Goal: Obtain resource: Download file/media

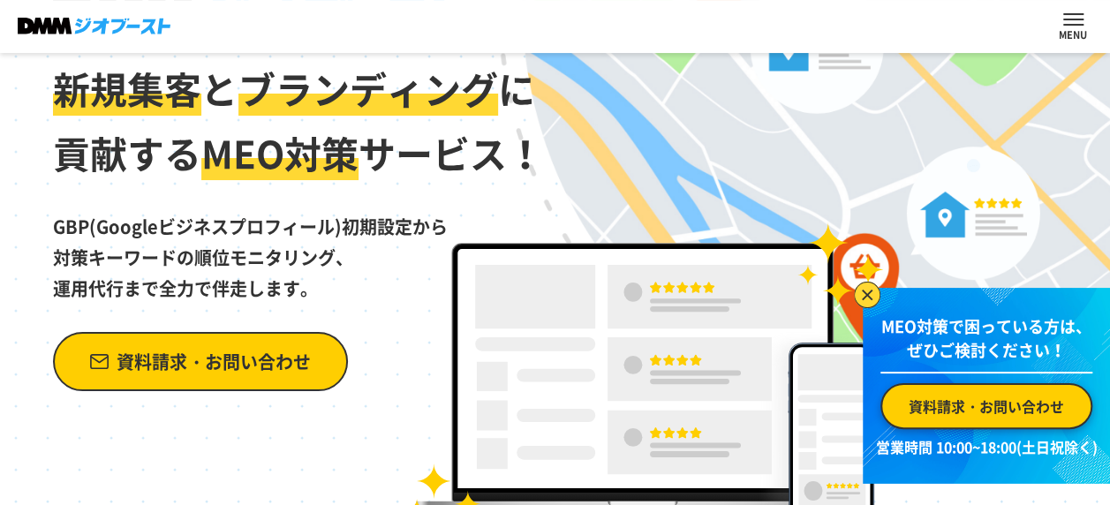
scroll to position [530, 0]
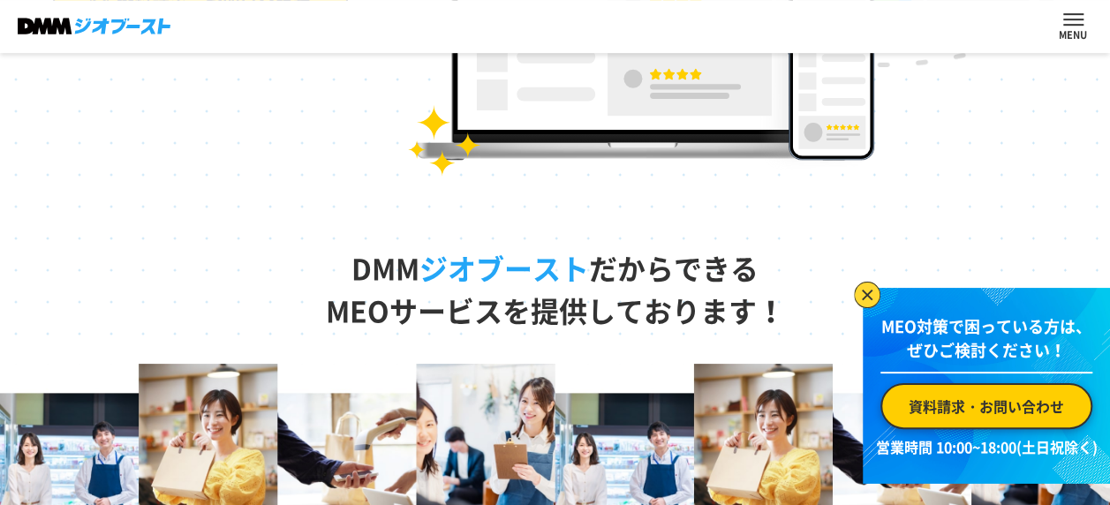
click at [1067, 25] on button "ナビを開閉する" at bounding box center [1073, 19] width 20 height 12
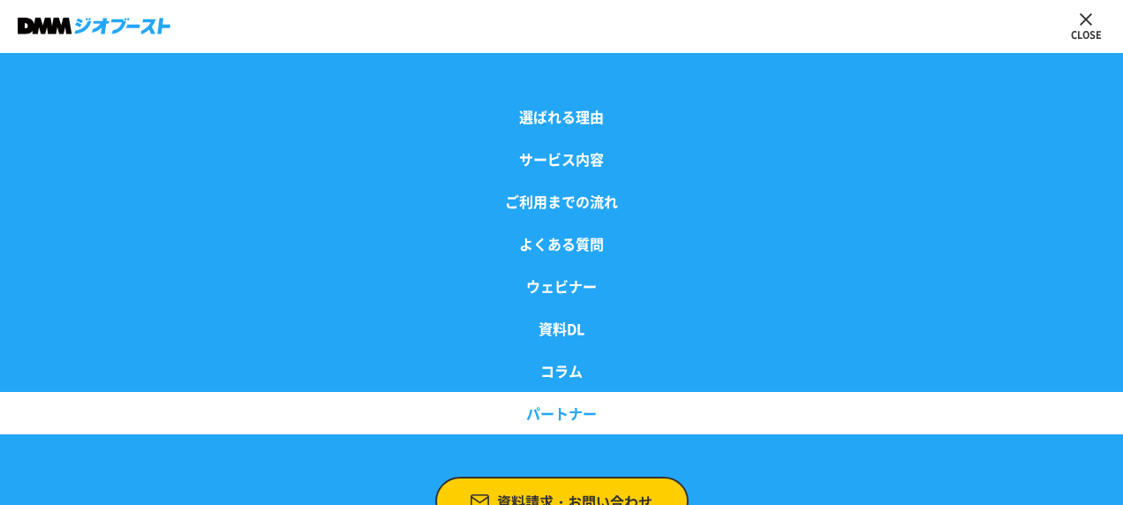
click at [539, 424] on link "パートナー" at bounding box center [561, 413] width 1123 height 42
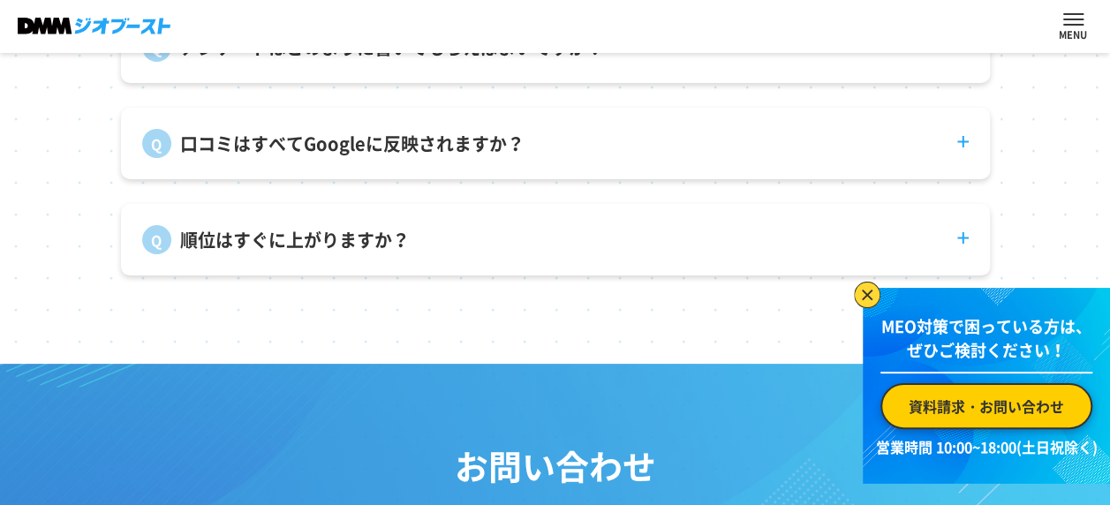
scroll to position [6521, 0]
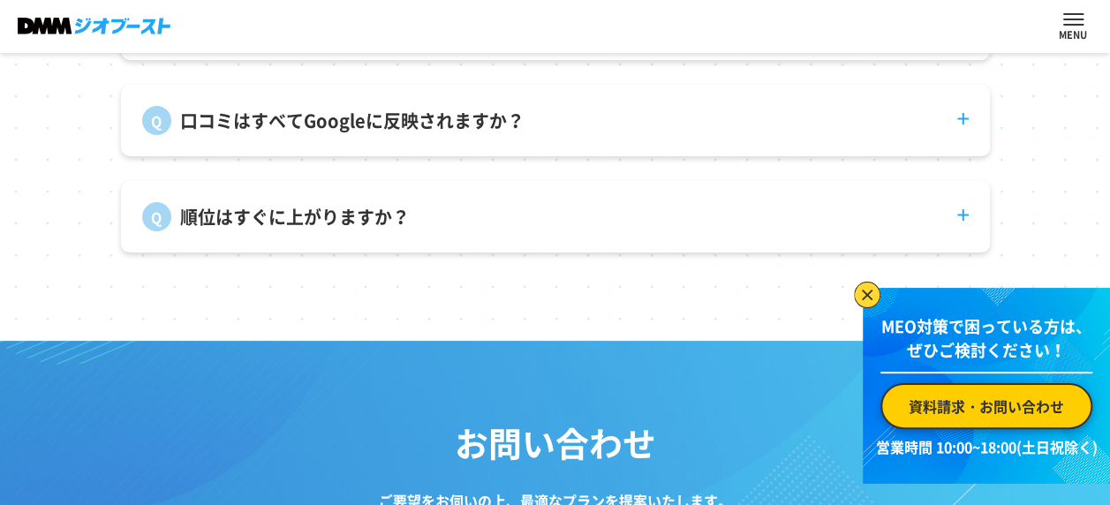
click at [602, 230] on dt "順位はすぐに上がりますか？" at bounding box center [555, 206] width 869 height 50
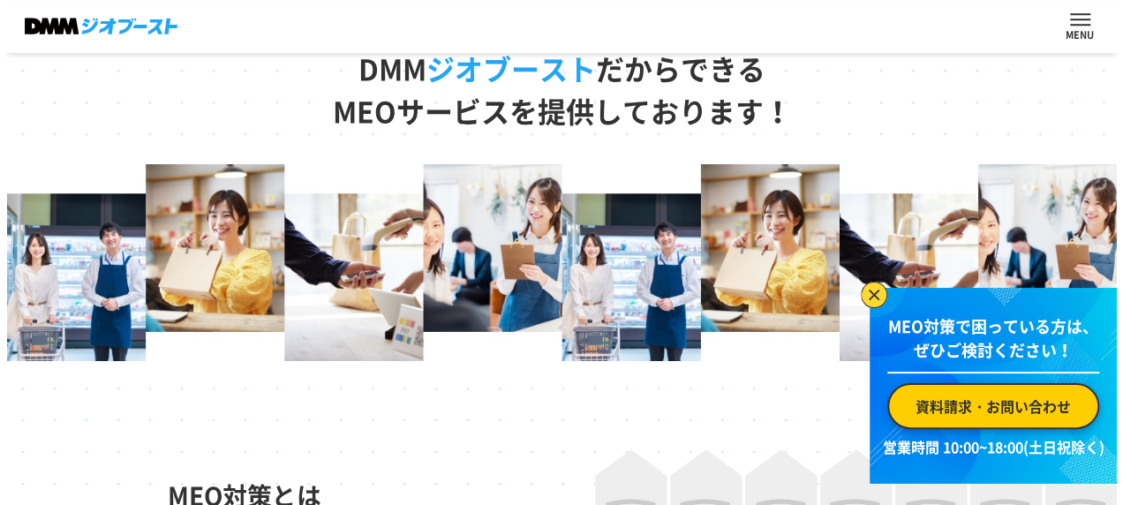
scroll to position [0, 0]
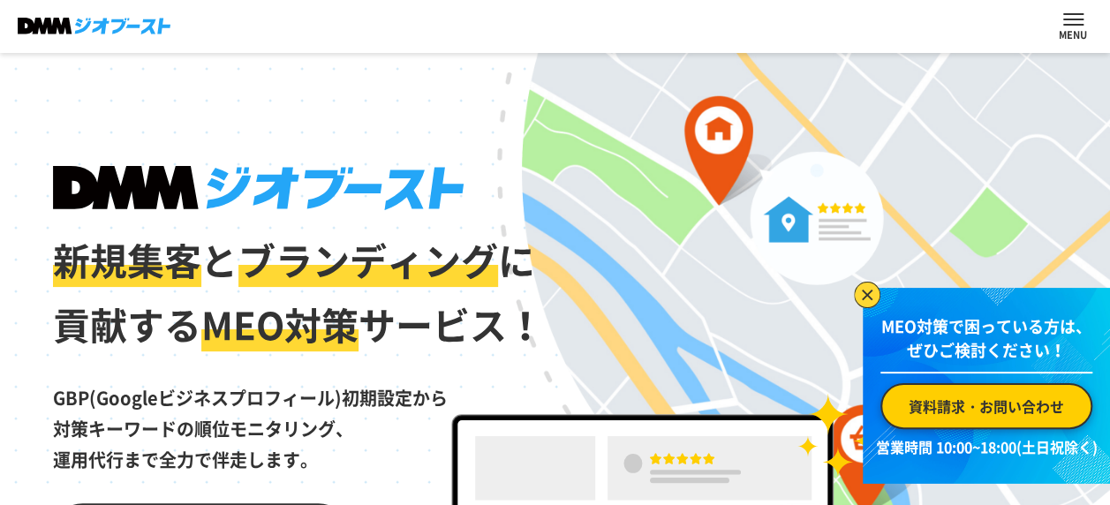
click at [1077, 21] on button "ナビを開閉する" at bounding box center [1073, 19] width 20 height 12
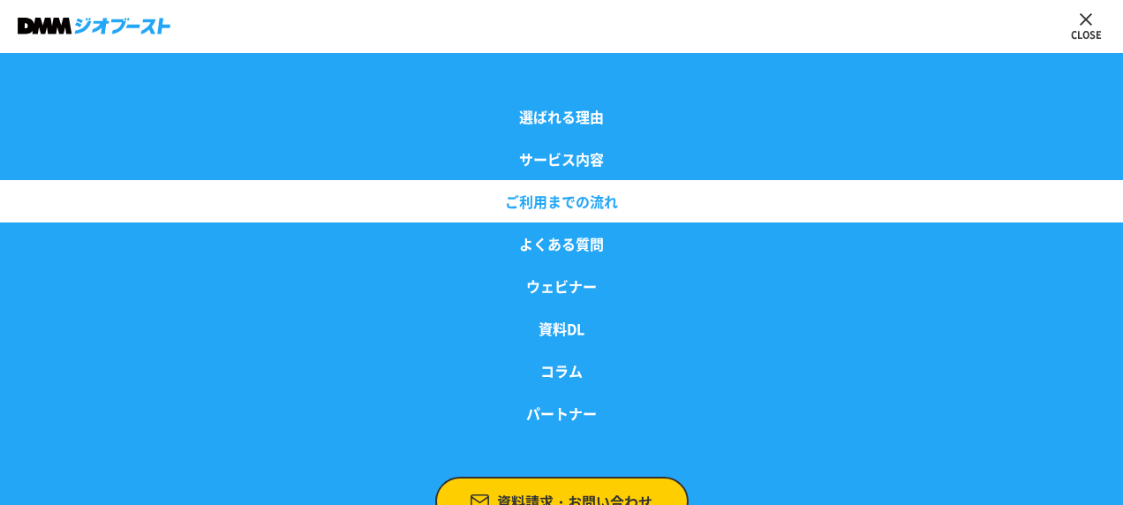
click at [557, 215] on link "ご利用までの流れ" at bounding box center [561, 201] width 1123 height 42
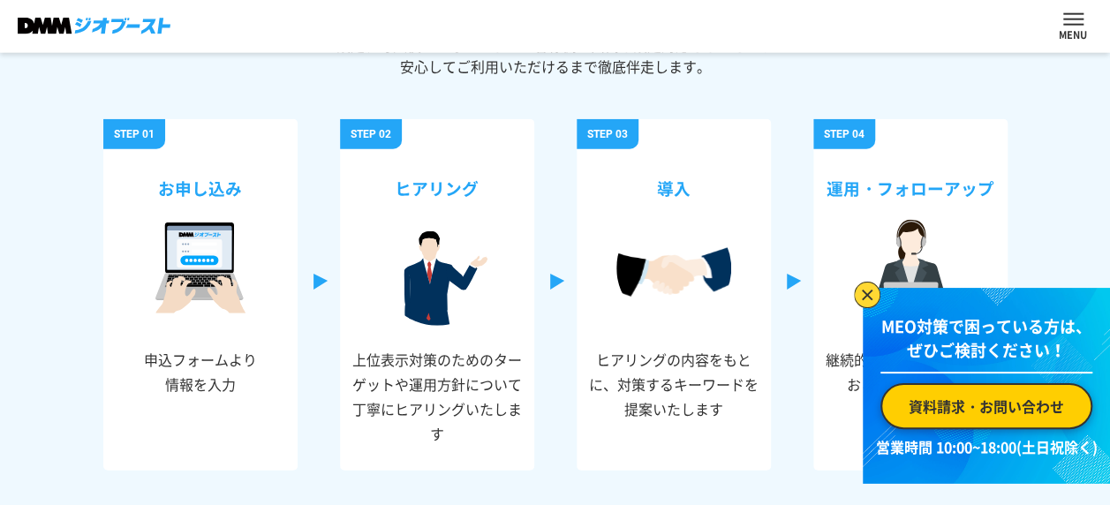
scroll to position [5577, 0]
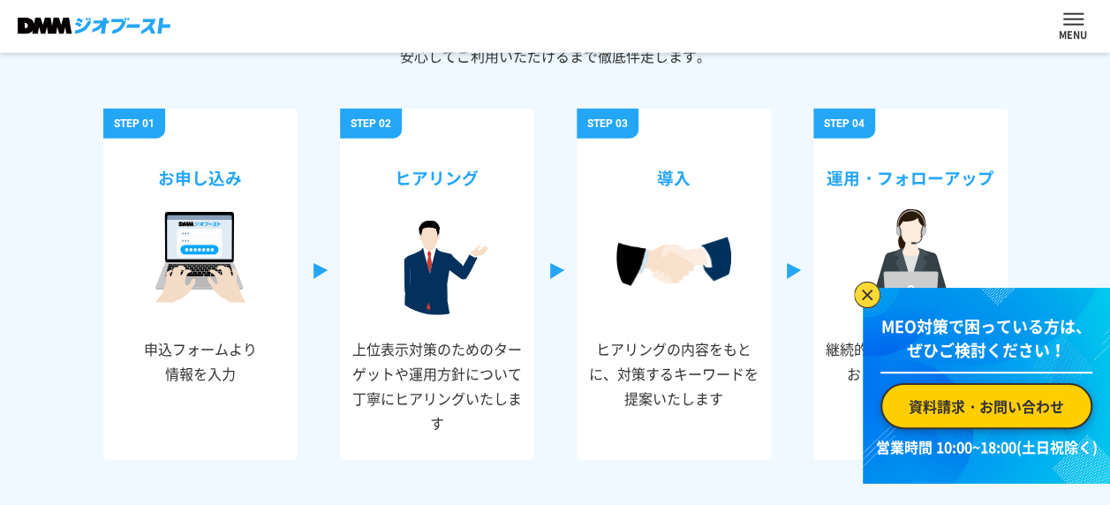
click at [1068, 25] on button "ナビを開閉する" at bounding box center [1073, 19] width 20 height 12
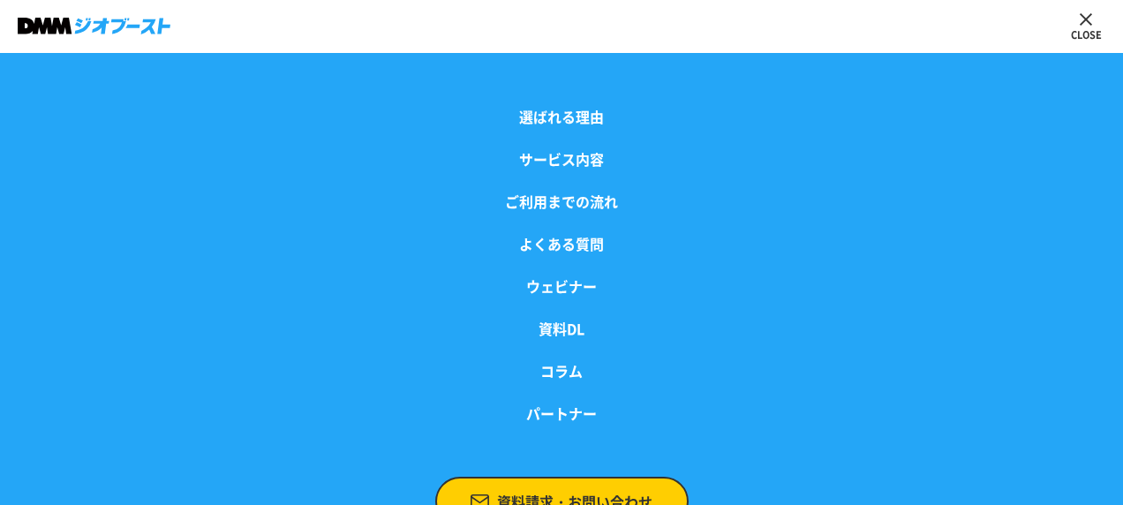
click at [1068, 25] on div at bounding box center [1086, 26] width 39 height 39
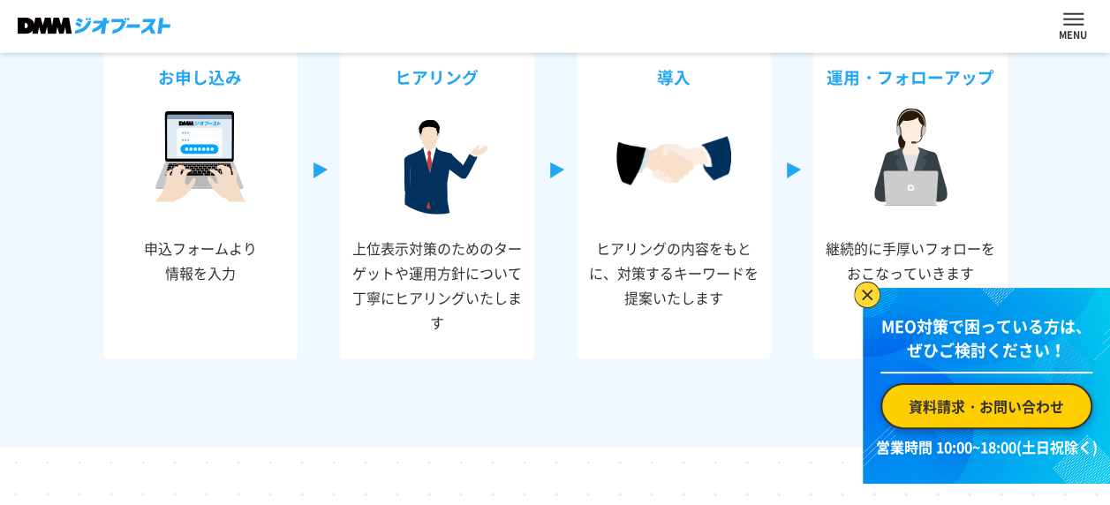
scroll to position [5691, 0]
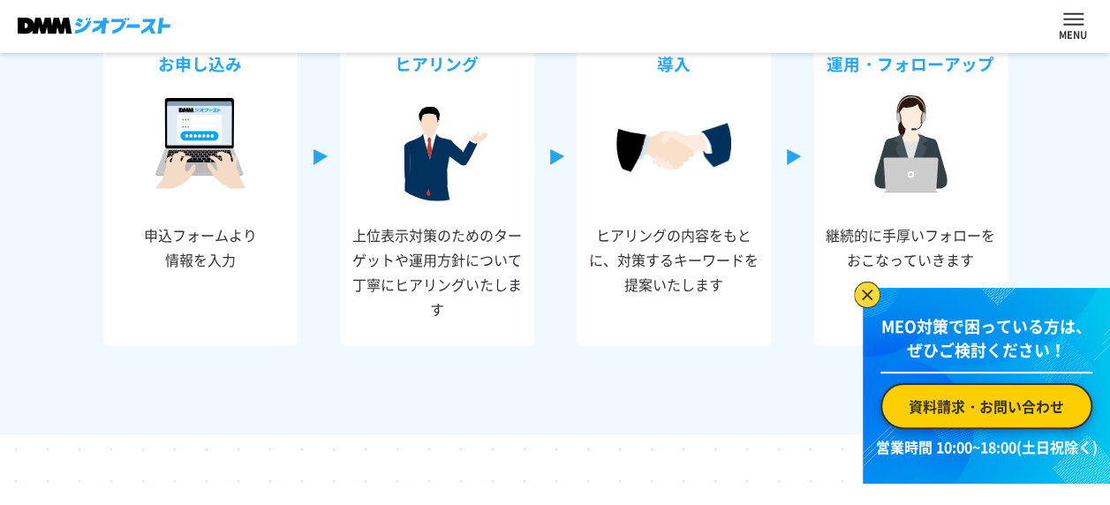
click at [1068, 38] on p at bounding box center [1073, 33] width 28 height 14
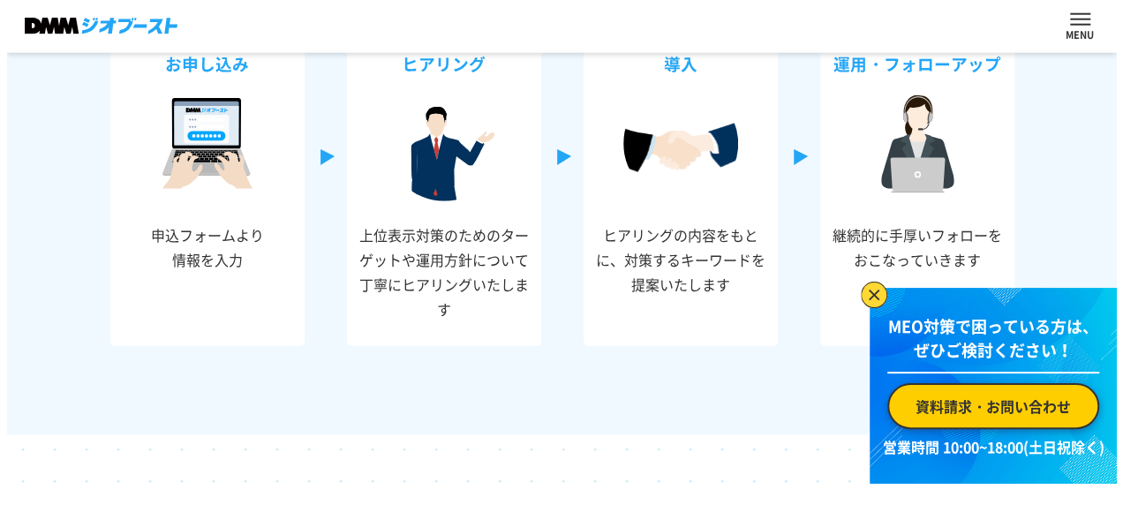
scroll to position [5694, 0]
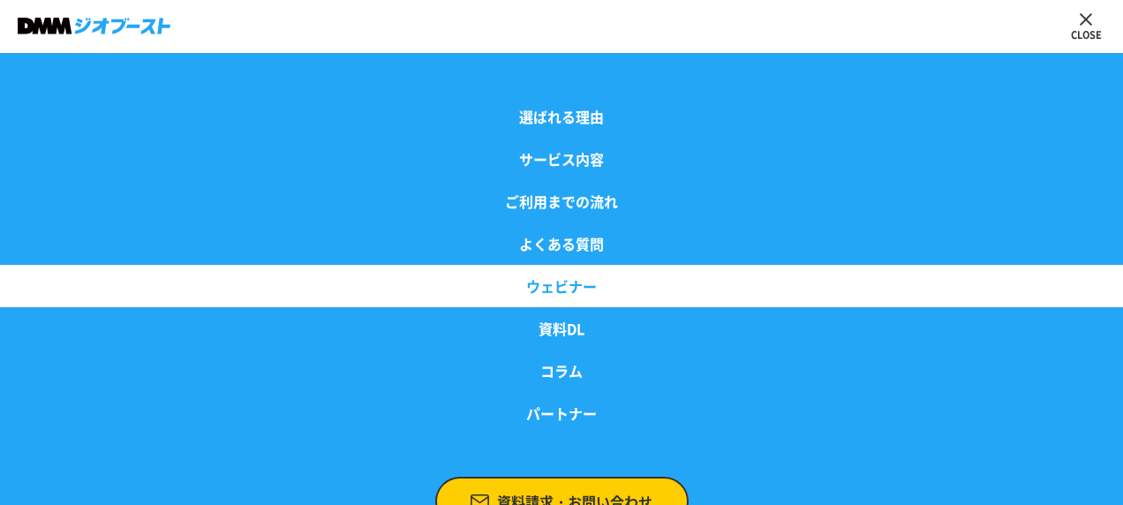
click at [577, 281] on link "ウェビナー" at bounding box center [561, 286] width 1123 height 42
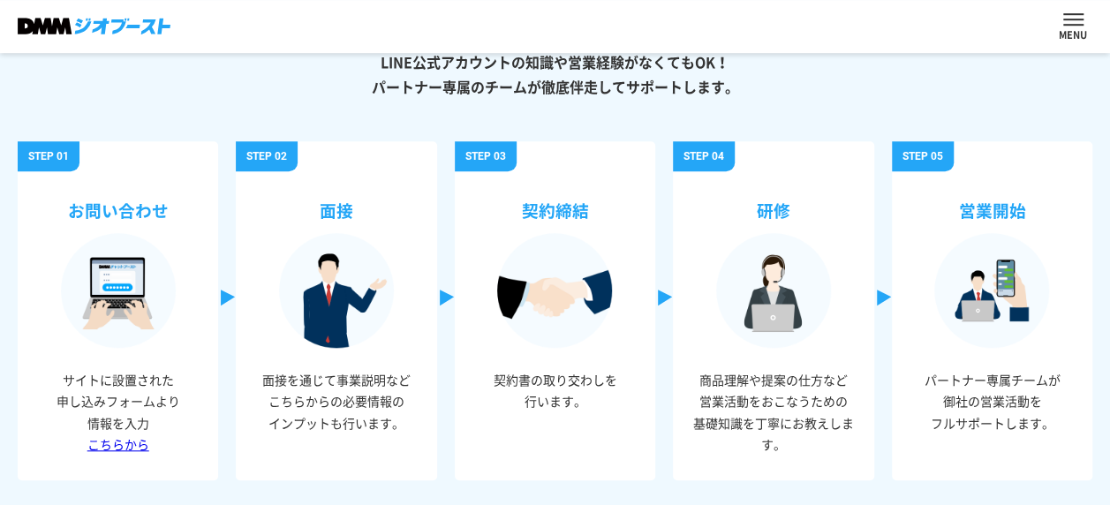
scroll to position [710, 0]
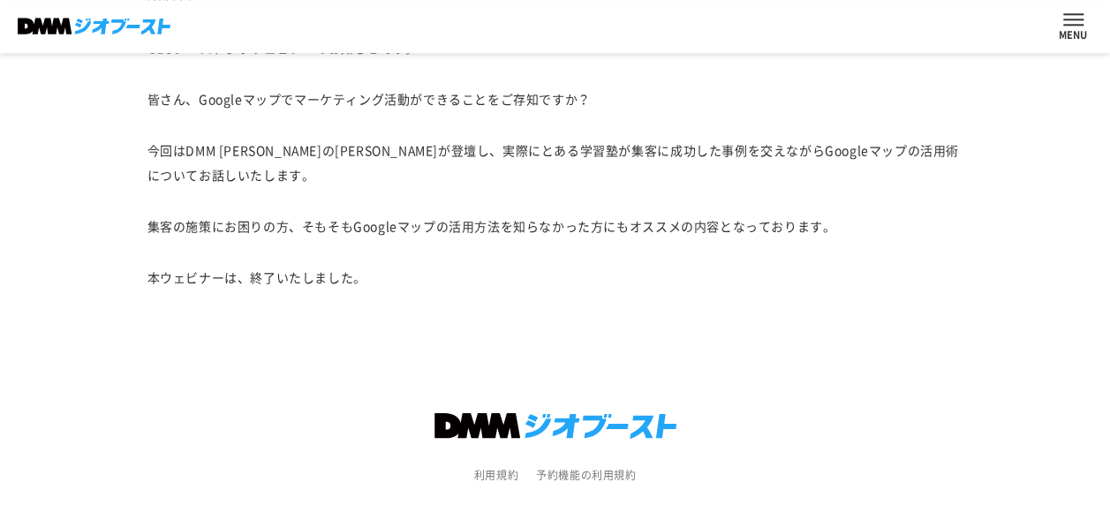
scroll to position [1107, 0]
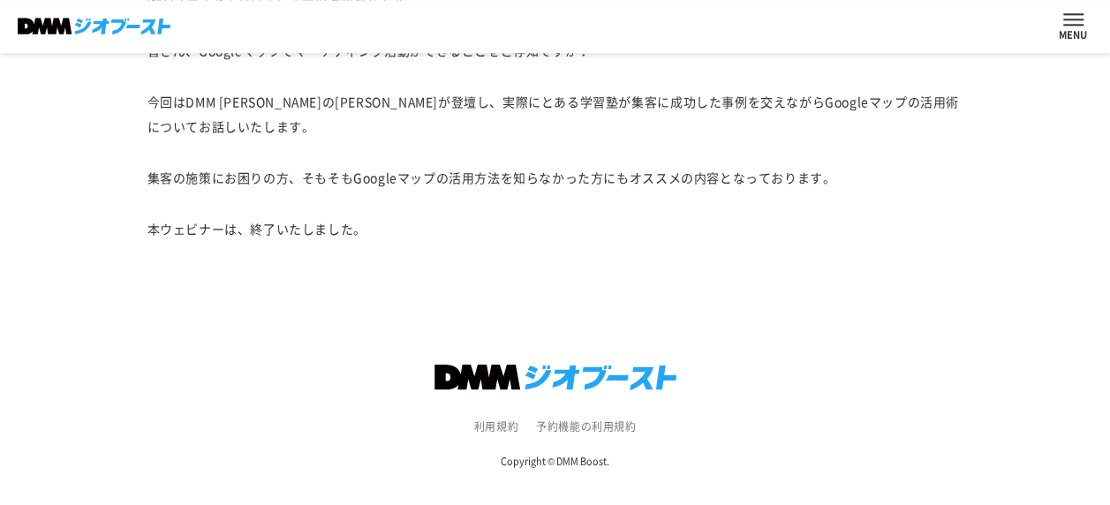
click at [1063, 20] on button "ナビを開閉する" at bounding box center [1073, 19] width 20 height 12
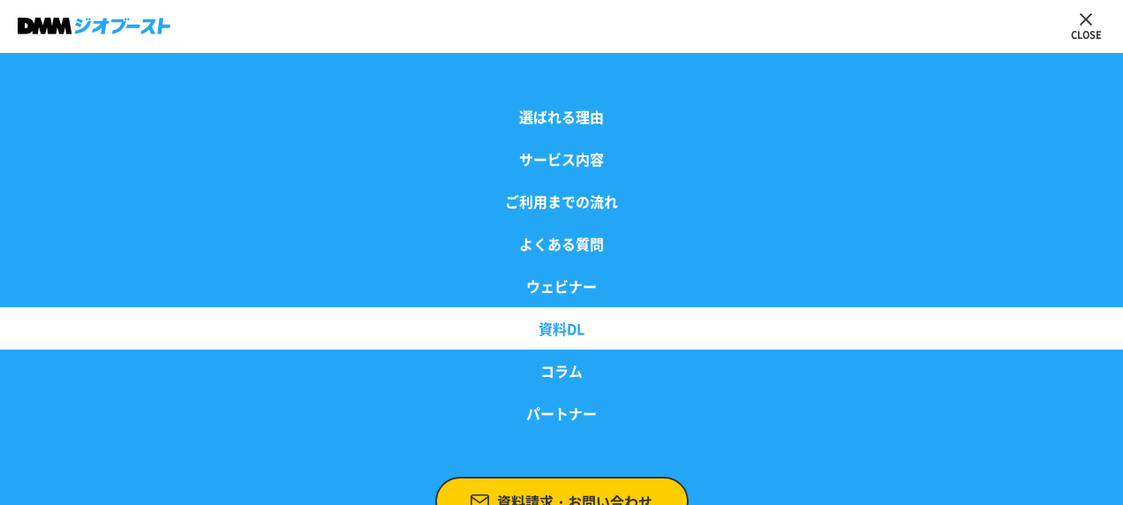
click at [585, 336] on link "資料DL" at bounding box center [561, 328] width 1123 height 42
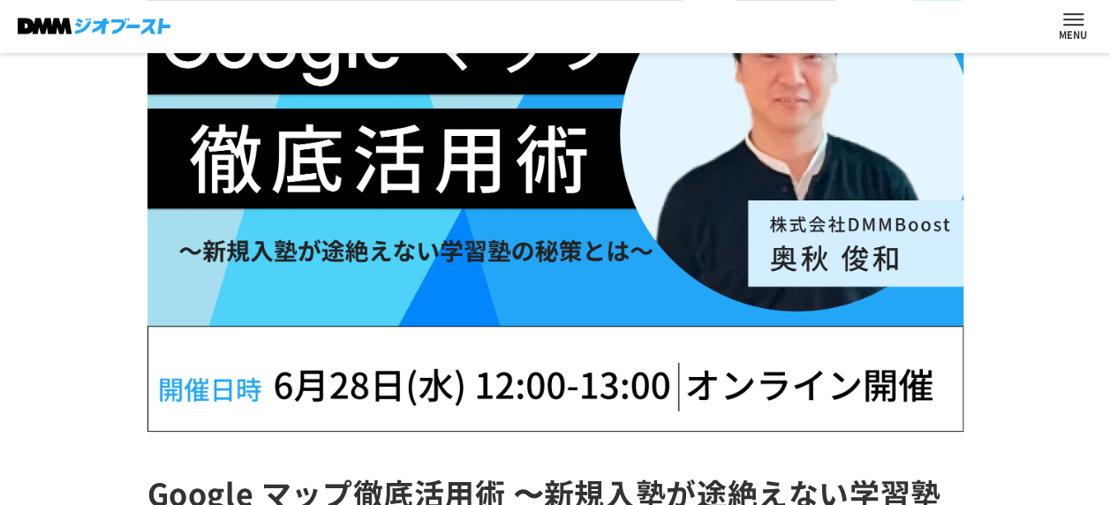
scroll to position [0, 0]
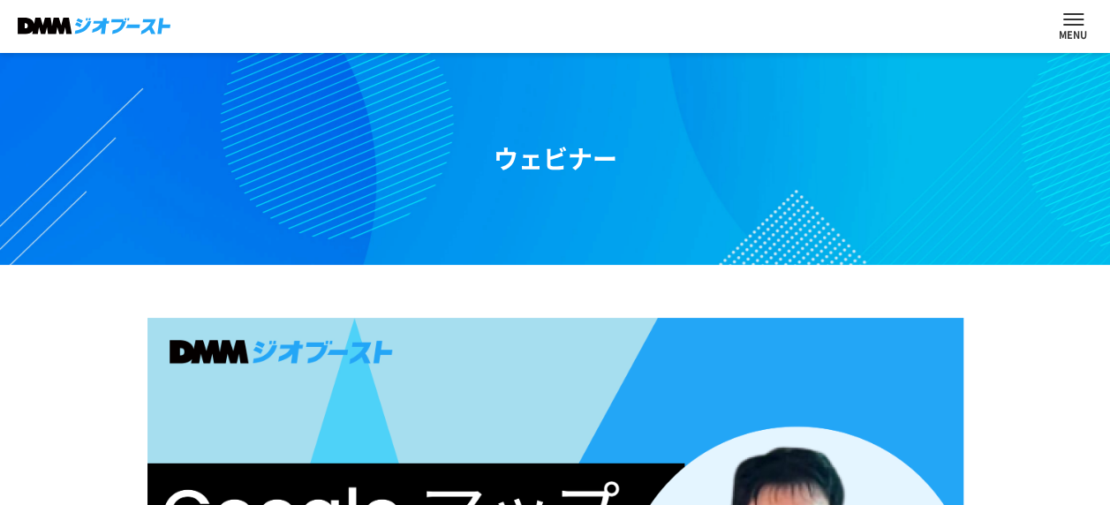
click at [1068, 16] on button "ナビを開閉する" at bounding box center [1073, 19] width 20 height 12
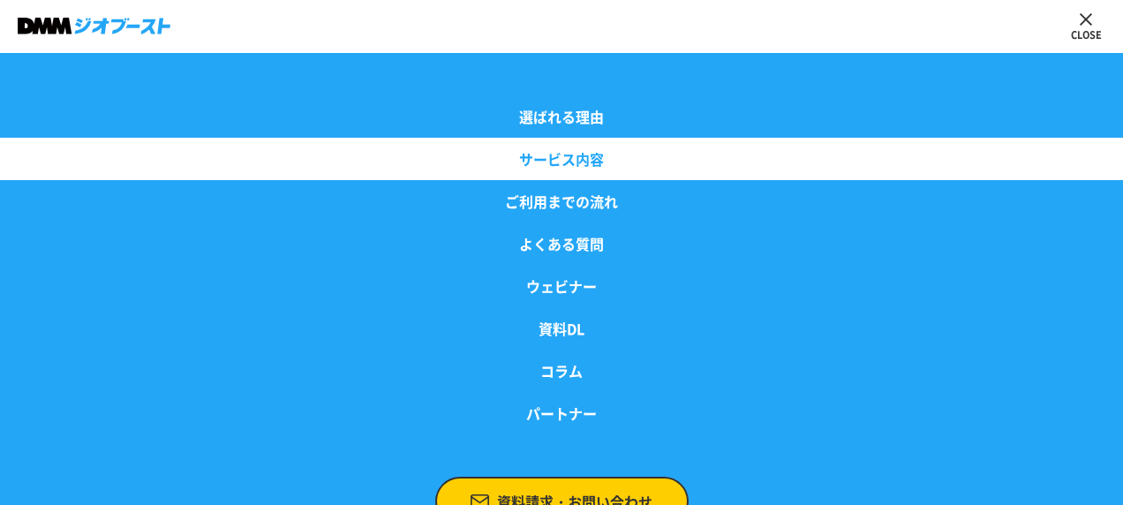
click at [598, 174] on link "サービス内容" at bounding box center [561, 159] width 1123 height 42
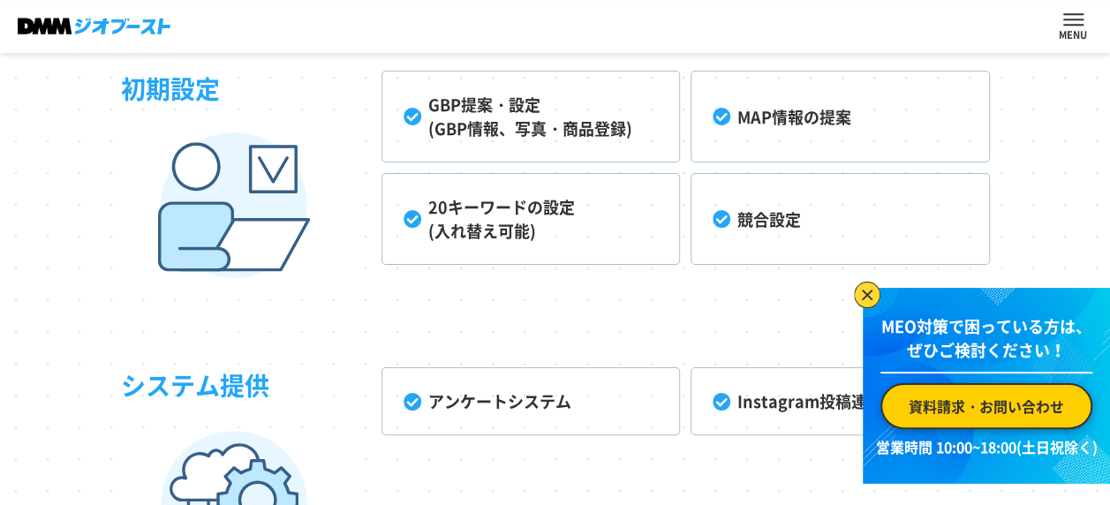
scroll to position [4348, 0]
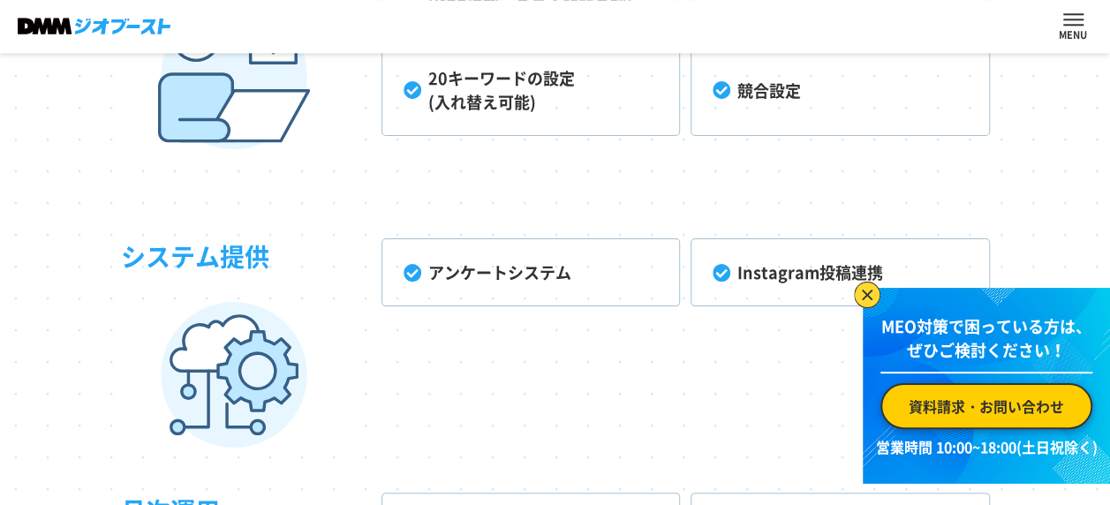
click at [862, 295] on img at bounding box center [867, 295] width 26 height 26
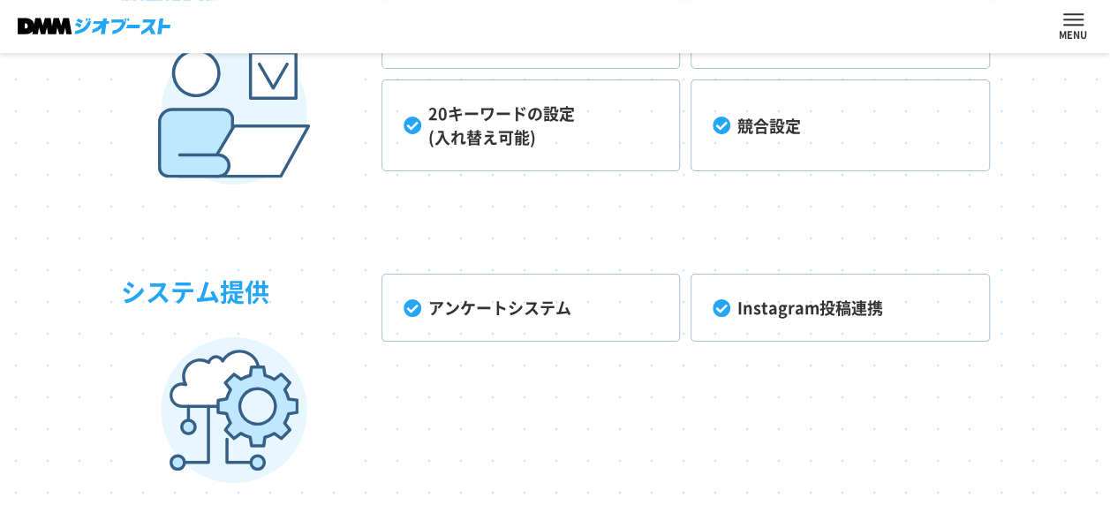
scroll to position [4461, 0]
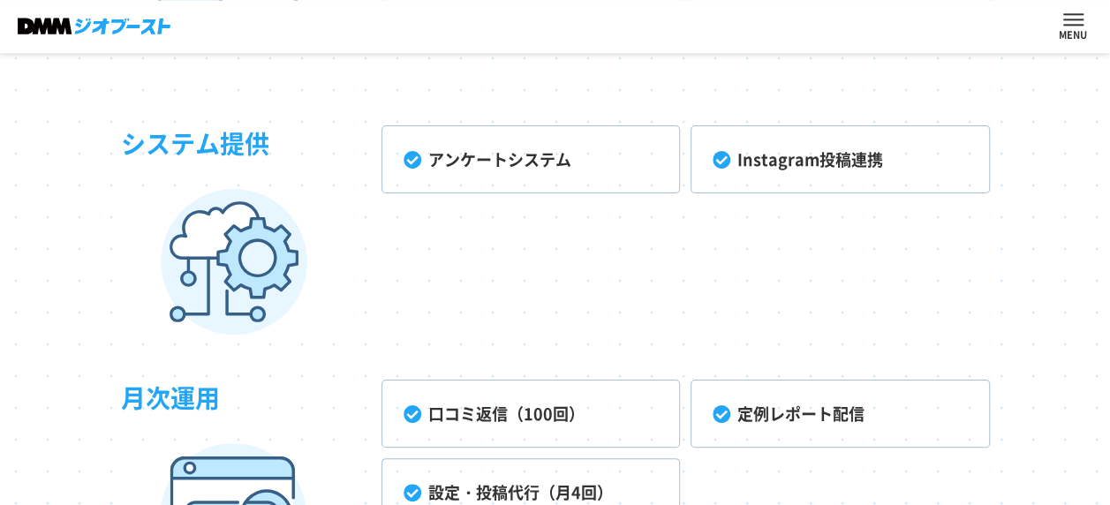
click at [851, 162] on li "Instagram投稿連携" at bounding box center [840, 159] width 298 height 68
click at [729, 158] on li "Instagram投稿連携" at bounding box center [840, 159] width 298 height 68
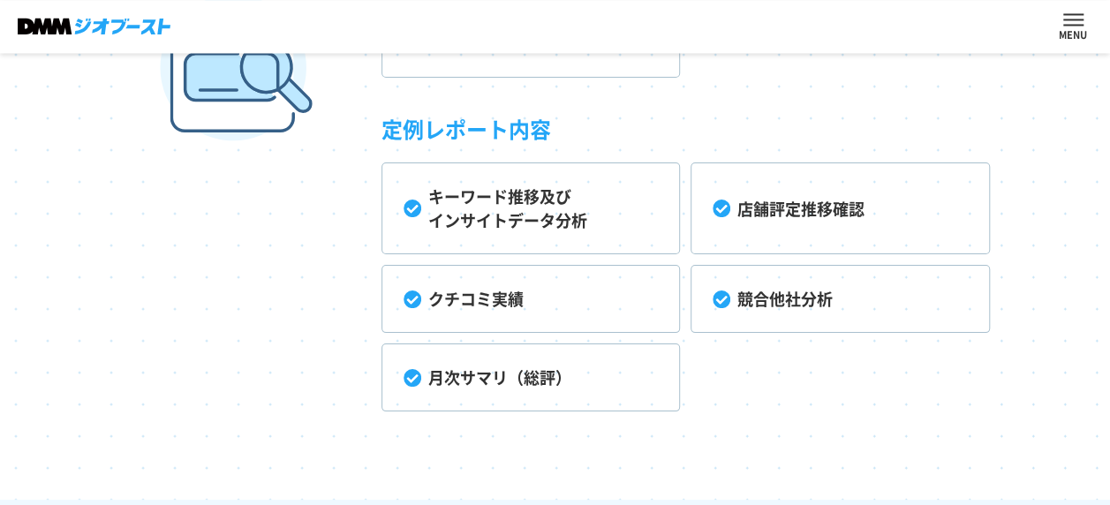
scroll to position [4914, 0]
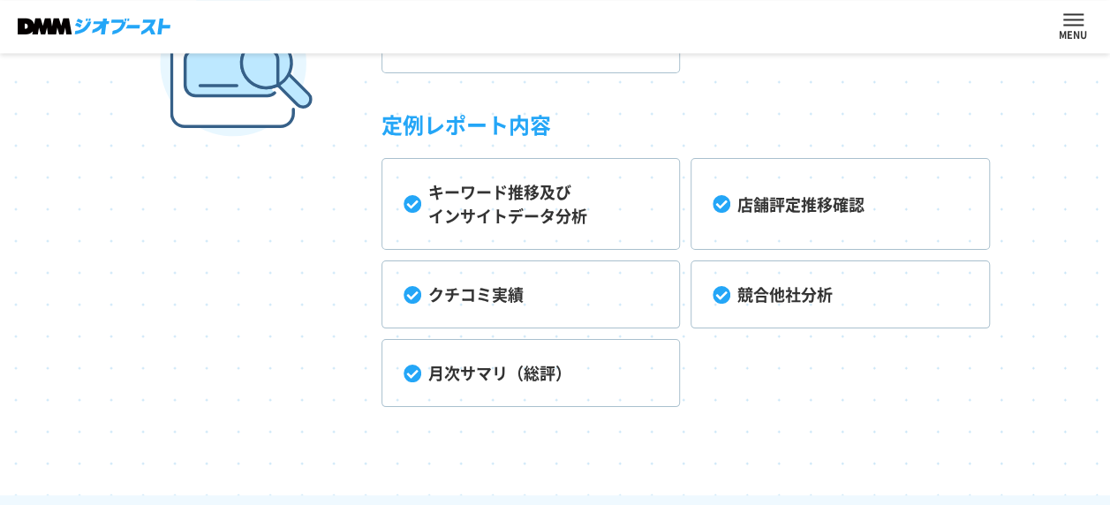
click at [293, 232] on h3 "月次運用" at bounding box center [251, 167] width 260 height 480
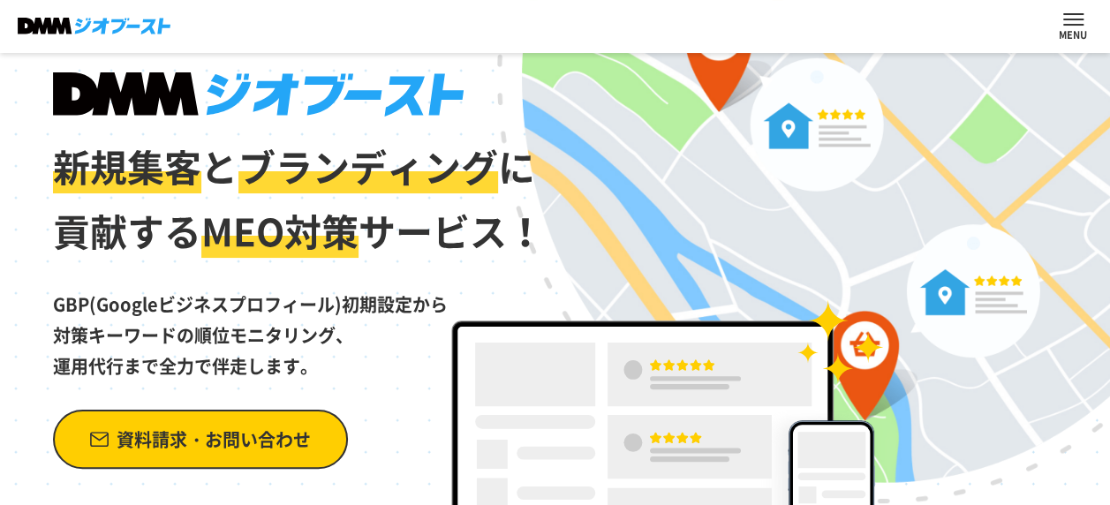
scroll to position [0, 0]
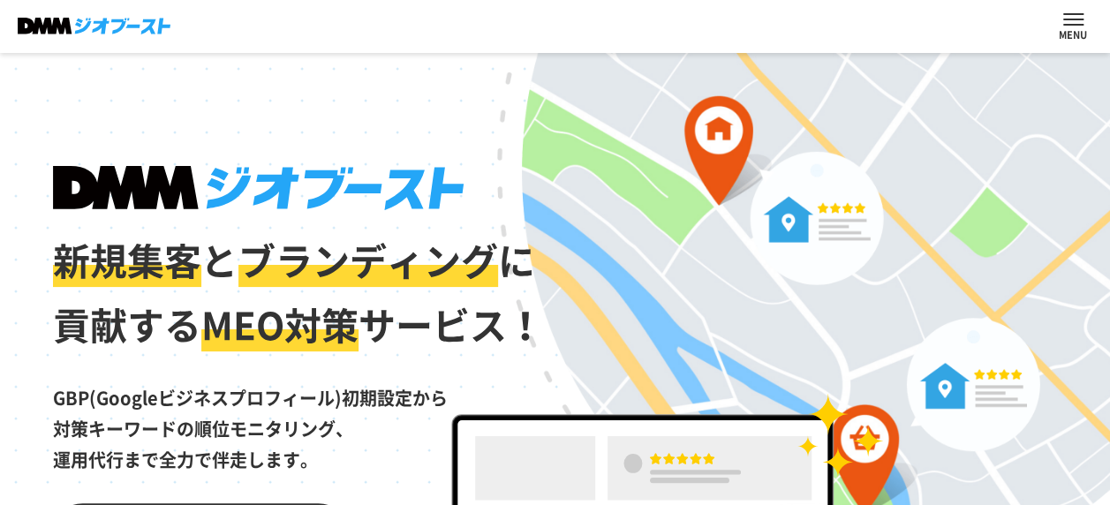
click at [1071, 19] on span "ナビを開閉する" at bounding box center [1073, 20] width 20 height 2
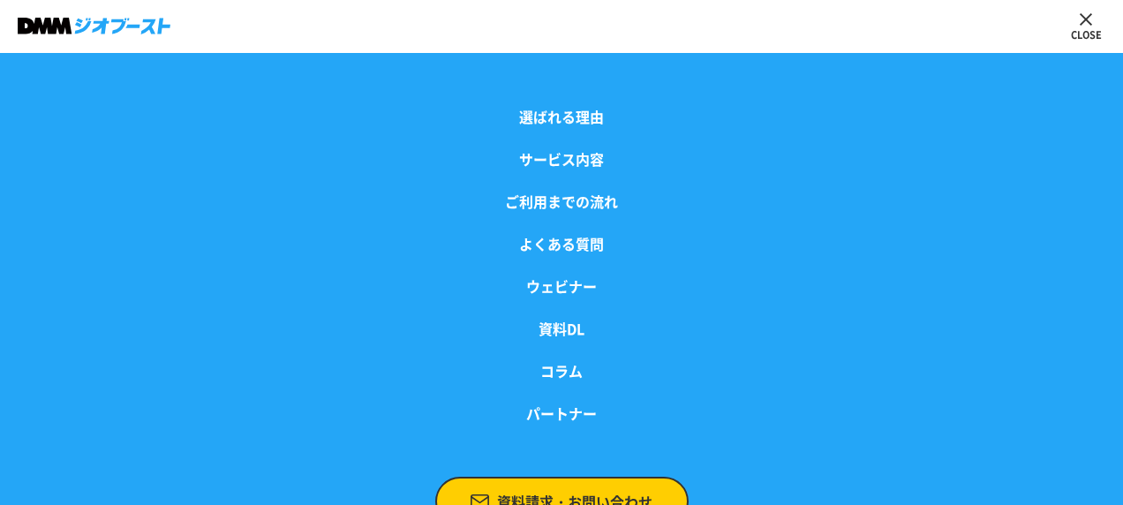
click at [1083, 24] on button "ナビを開閉する" at bounding box center [1086, 19] width 20 height 12
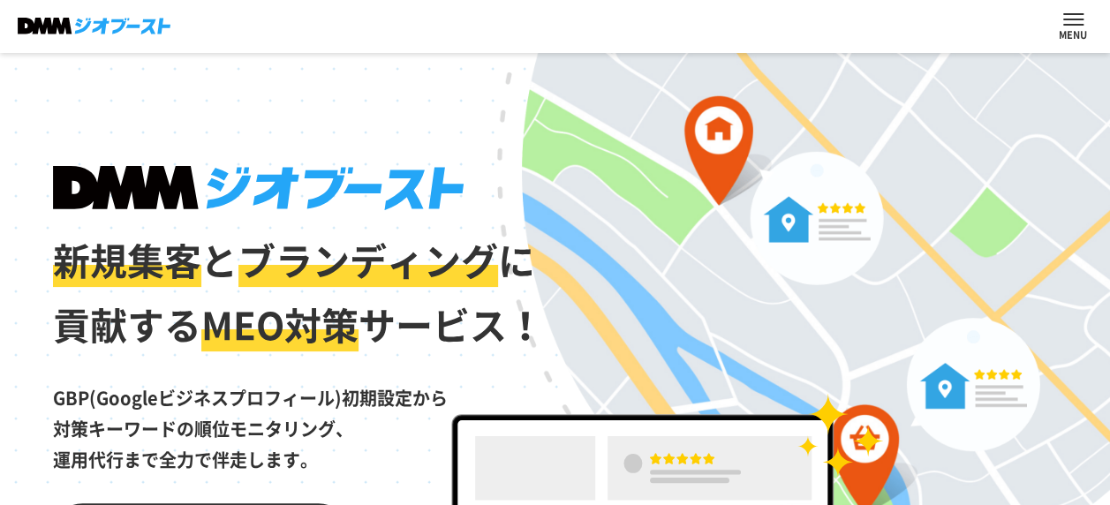
click at [1067, 20] on button "ナビを開閉する" at bounding box center [1073, 19] width 20 height 12
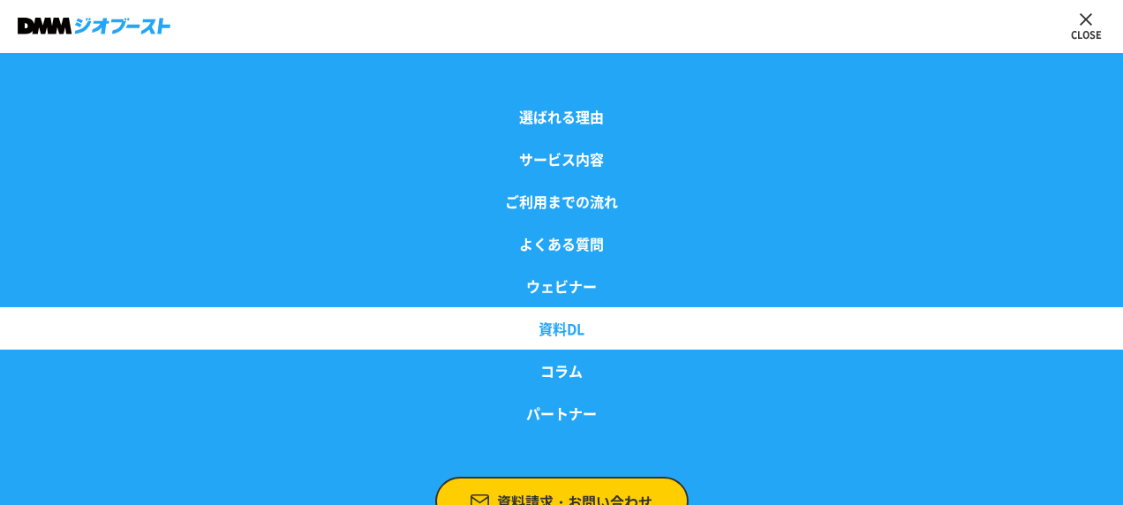
click at [926, 323] on link "資料DL" at bounding box center [561, 328] width 1123 height 42
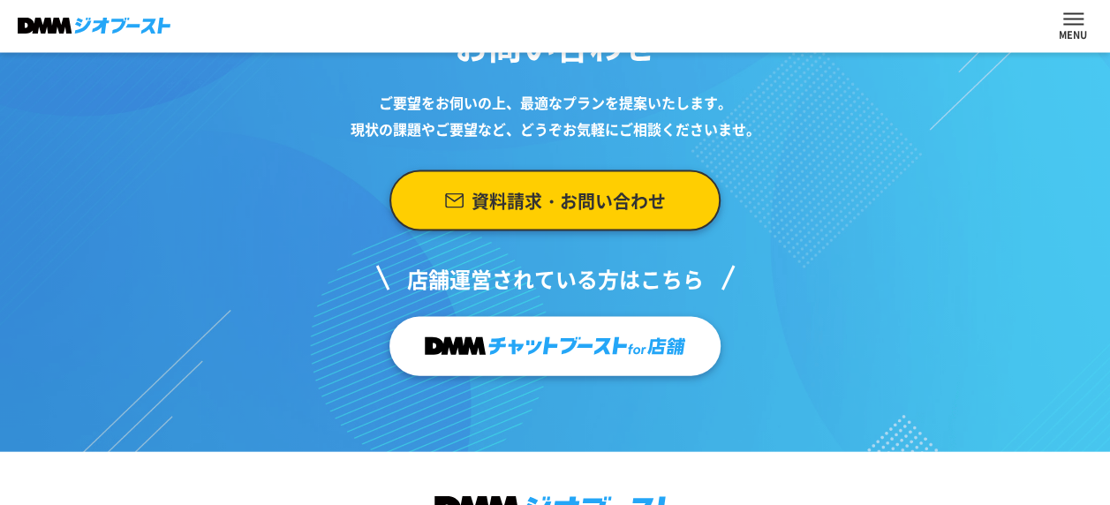
scroll to position [1704, 0]
